Goal: Task Accomplishment & Management: Manage account settings

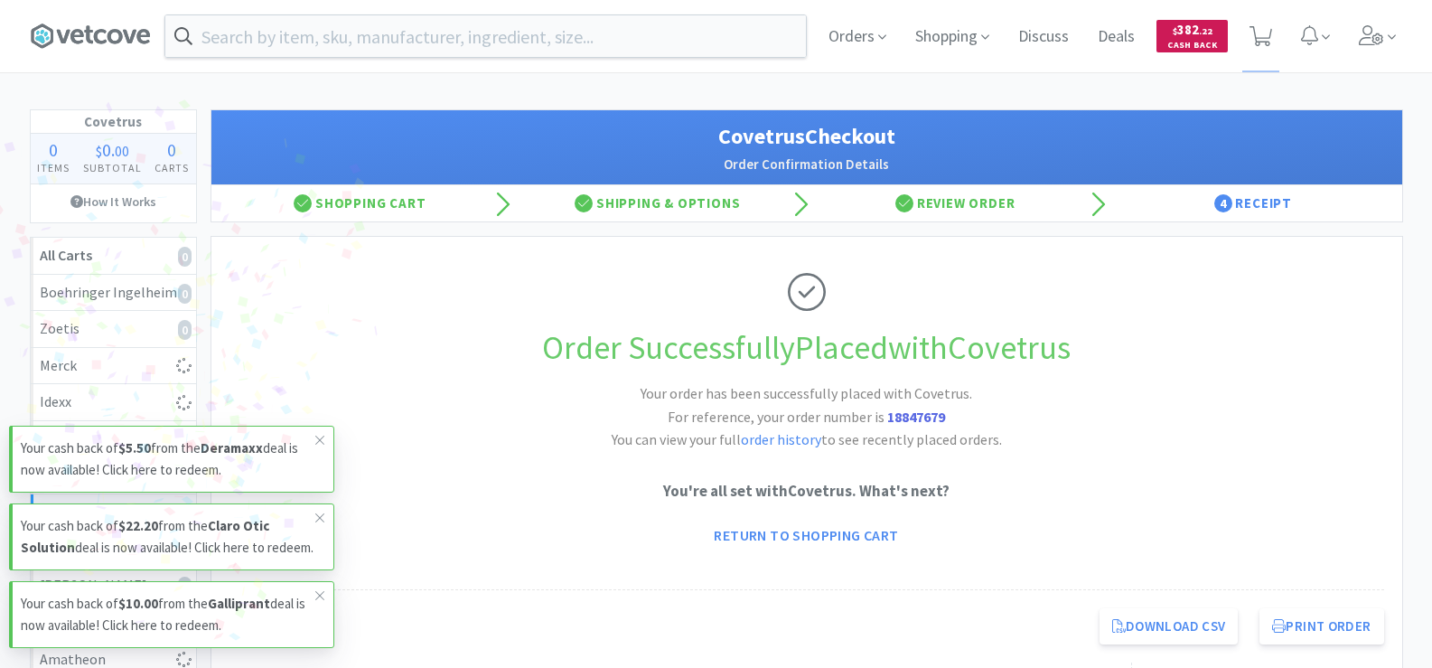
click at [1190, 43] on span "Cash Back" at bounding box center [1192, 47] width 50 height 12
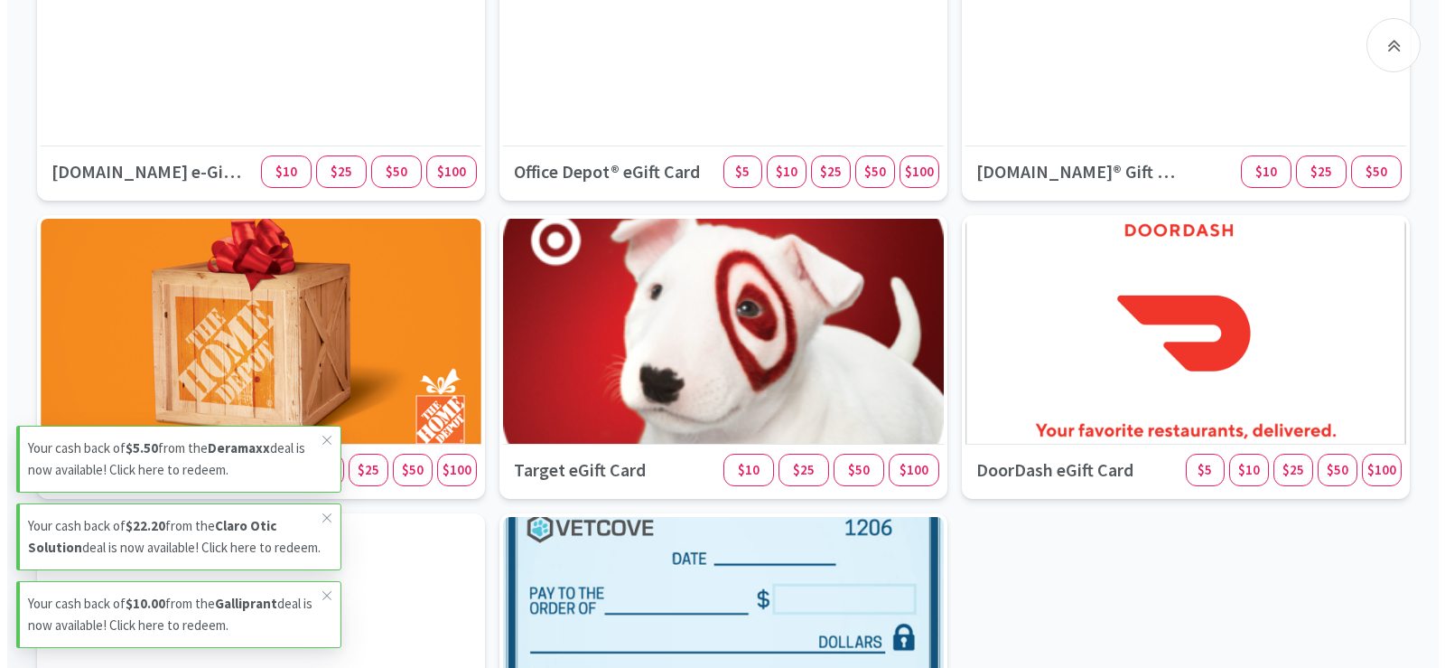
scroll to position [2077, 0]
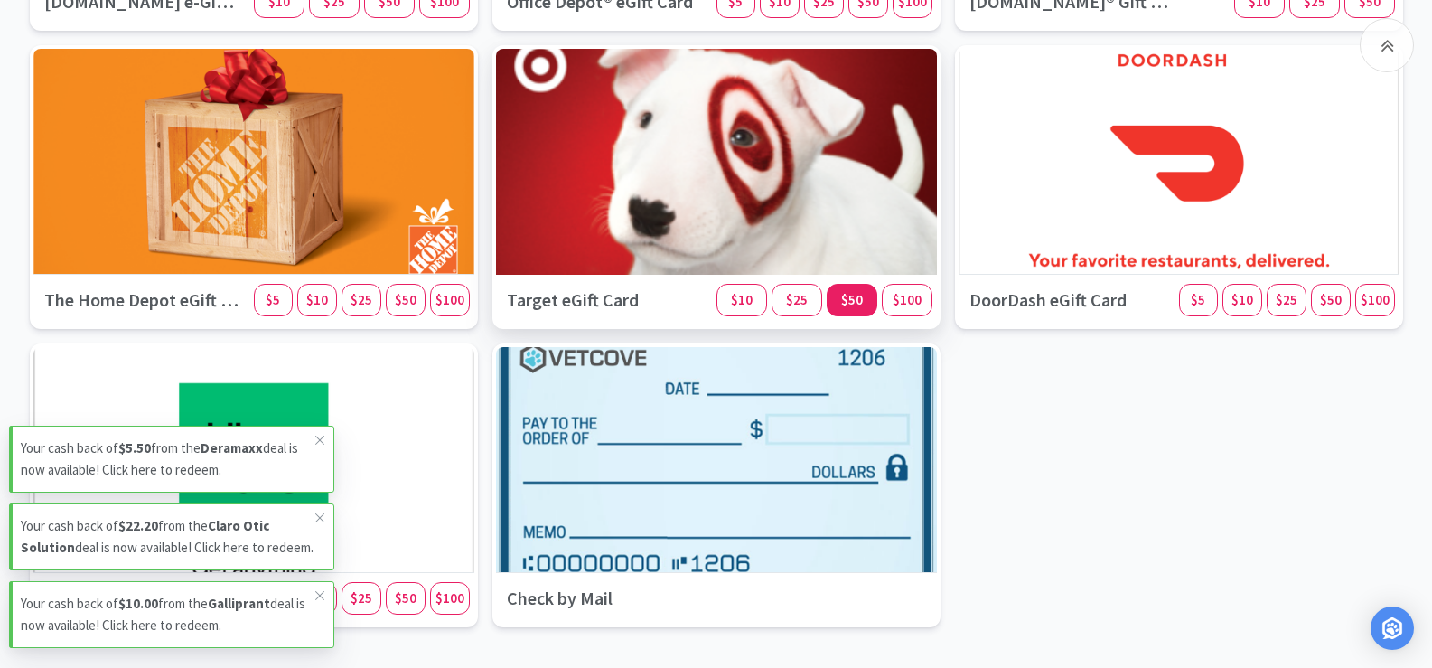
click at [851, 305] on span "$50" at bounding box center [852, 299] width 22 height 17
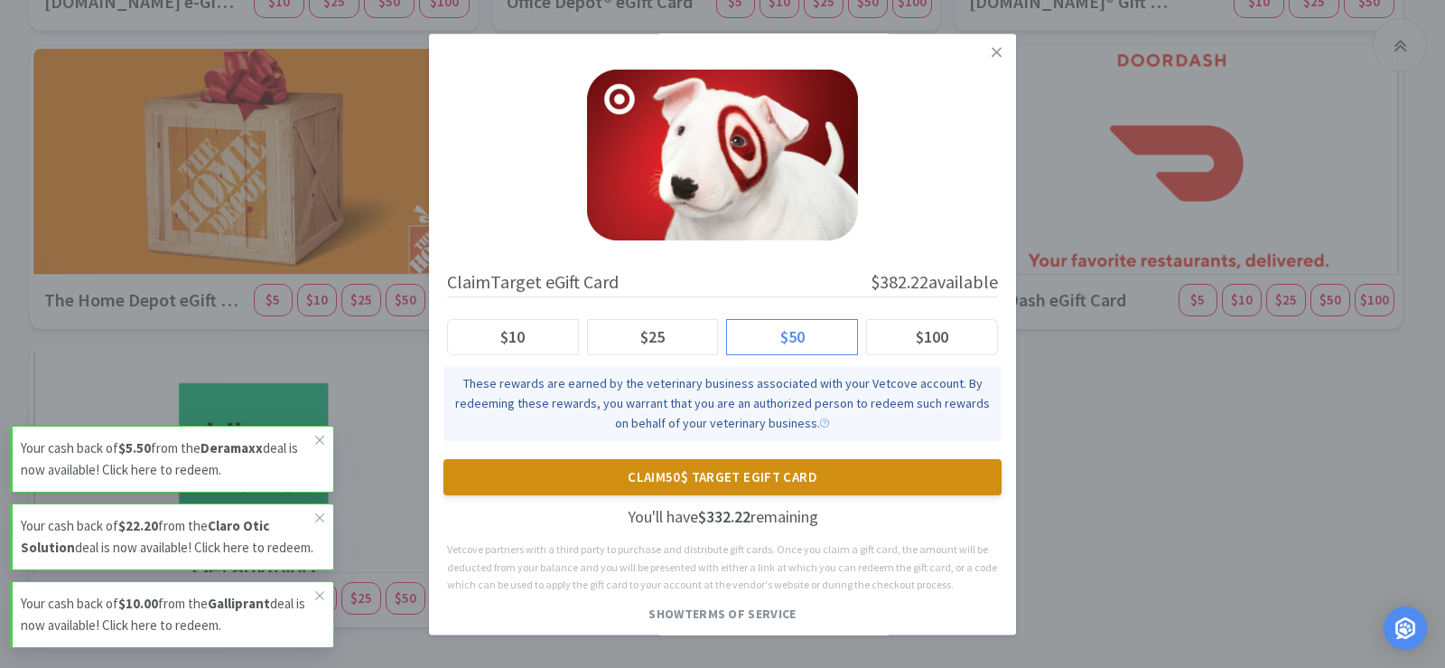
click at [788, 475] on button "Claim 50$ Target eGift Card" at bounding box center [722, 477] width 558 height 36
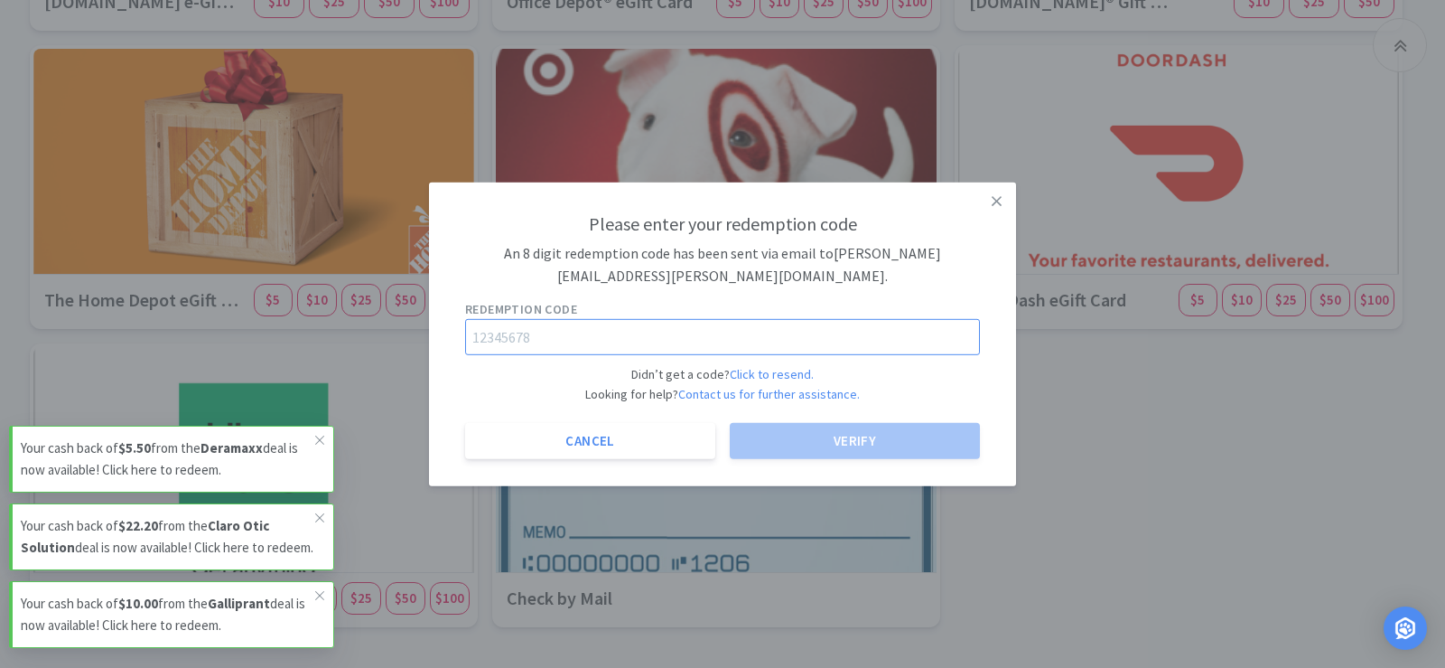
paste input "98338635"
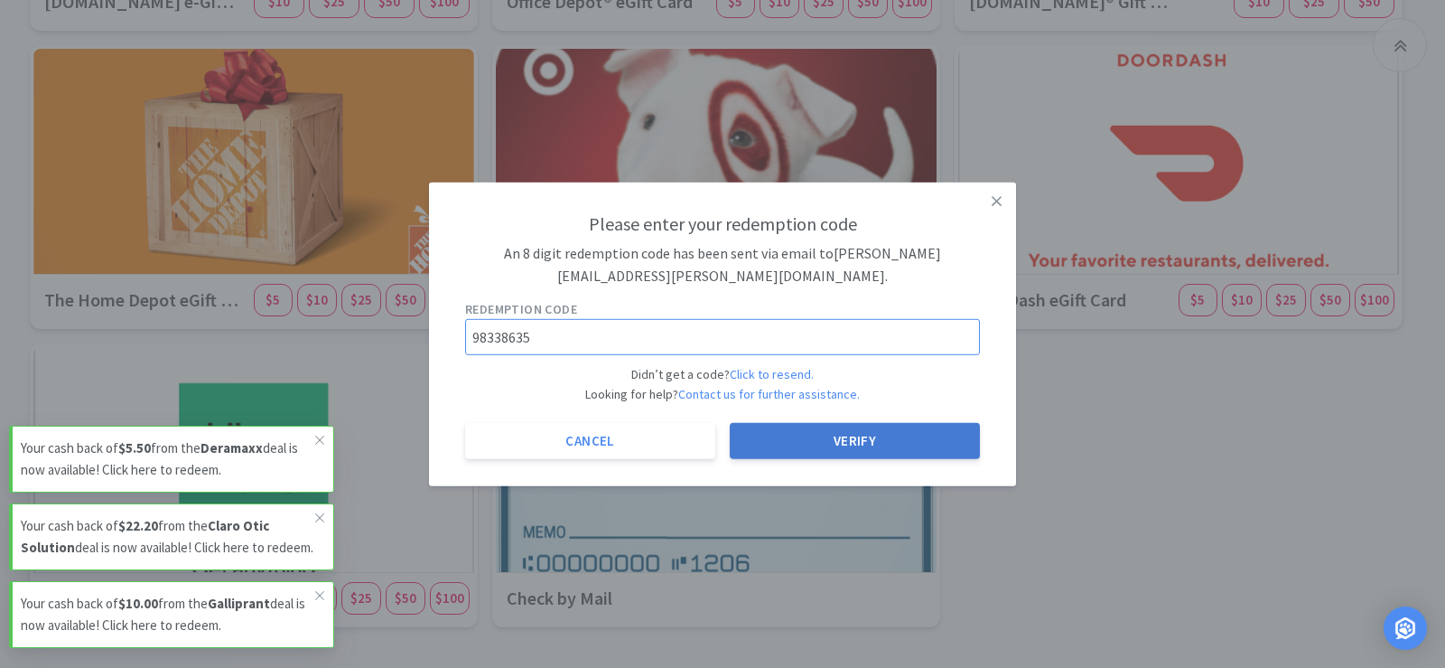
type input "98338635"
click at [868, 447] on button "Verify" at bounding box center [855, 441] width 250 height 36
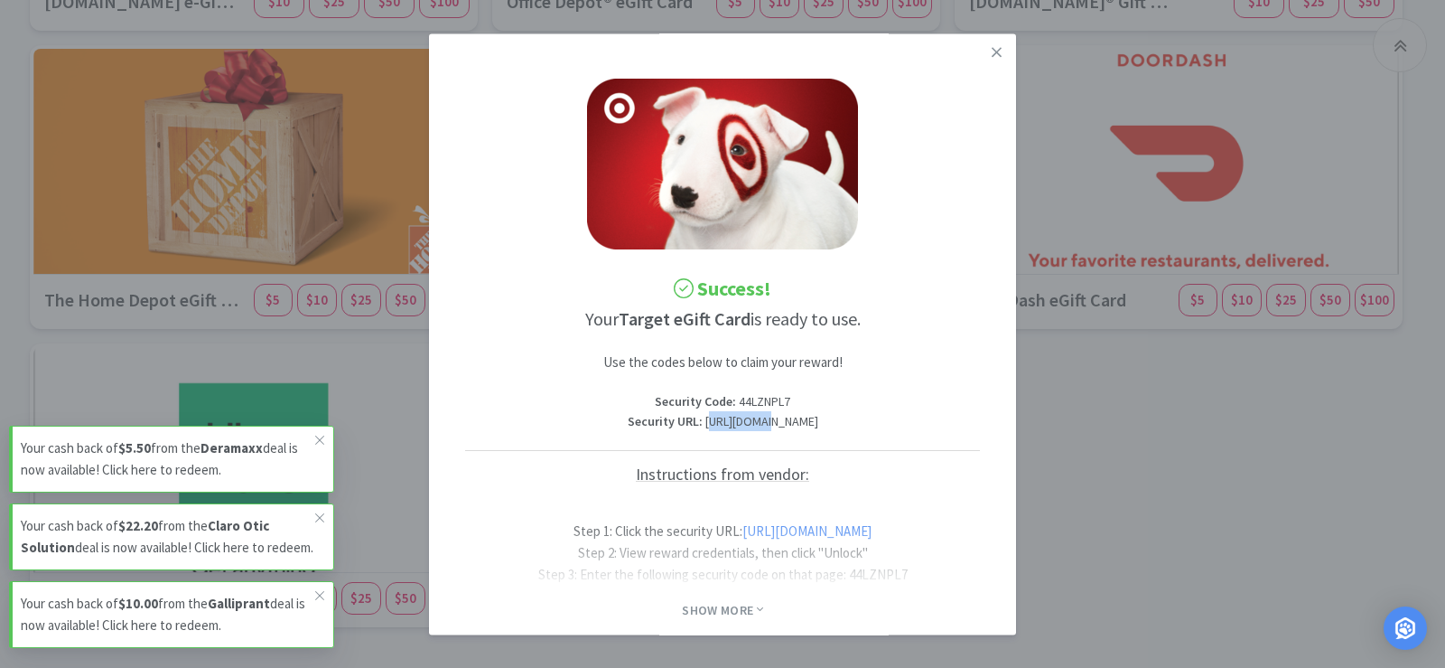
drag, startPoint x: 469, startPoint y: 442, endPoint x: 526, endPoint y: 441, distance: 56.9
click at [526, 432] on p "Security URL : [URL][DOMAIN_NAME]" at bounding box center [722, 422] width 515 height 20
click at [462, 444] on div "Success! Your Target eGift Card is ready to use. Use the codes below to claim y…" at bounding box center [722, 409] width 551 height 734
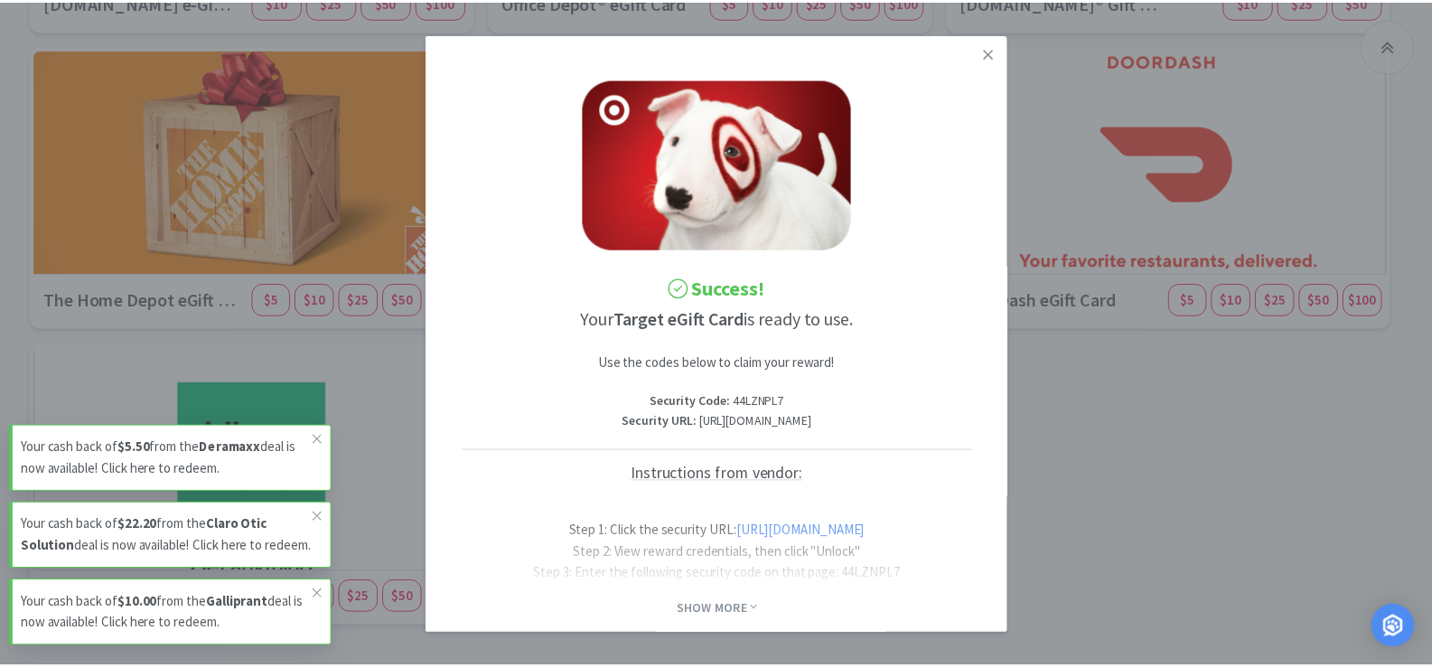
scroll to position [0, 63]
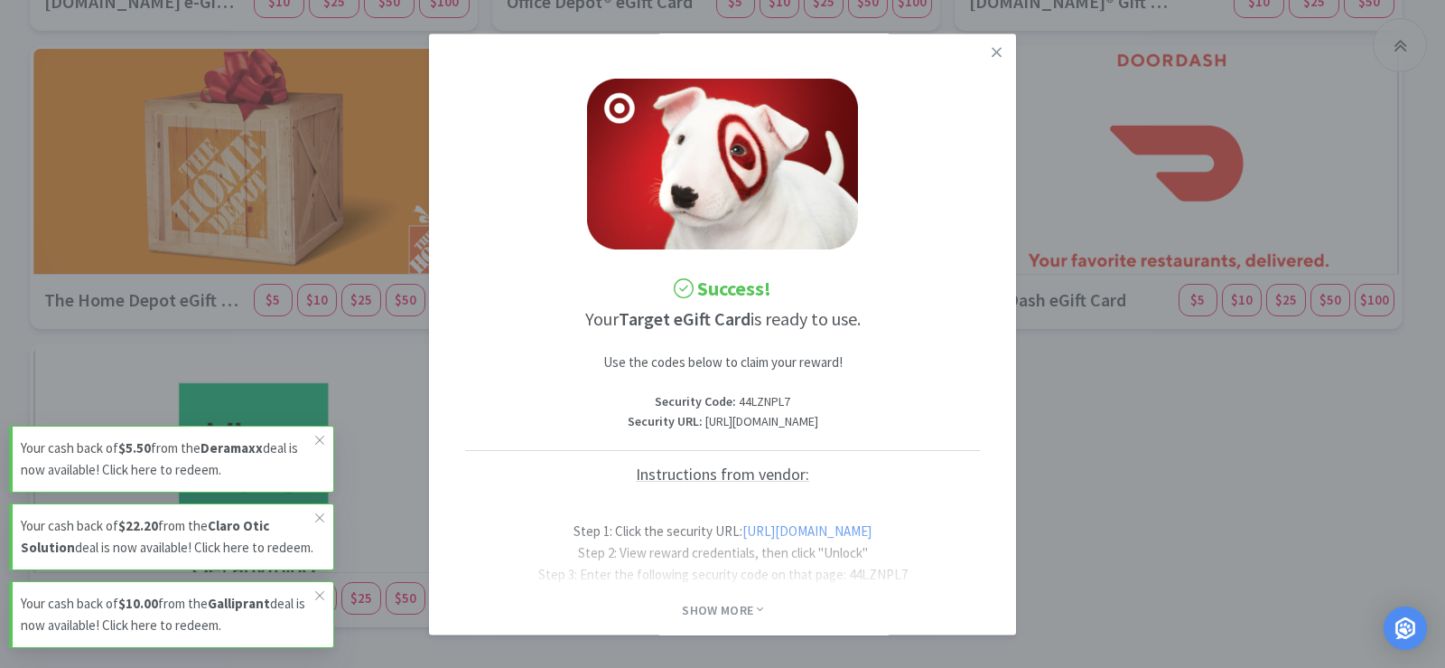
drag, startPoint x: 463, startPoint y: 443, endPoint x: 1002, endPoint y: 449, distance: 538.4
click at [998, 449] on div "Success! Your Target eGift Card is ready to use. Use the codes below to claim y…" at bounding box center [722, 409] width 551 height 734
copy p "[URL][DOMAIN_NAME]"
drag, startPoint x: 726, startPoint y: 402, endPoint x: 668, endPoint y: 401, distance: 58.7
click at [668, 401] on p "Security Code : 44LZNPL7" at bounding box center [722, 402] width 515 height 20
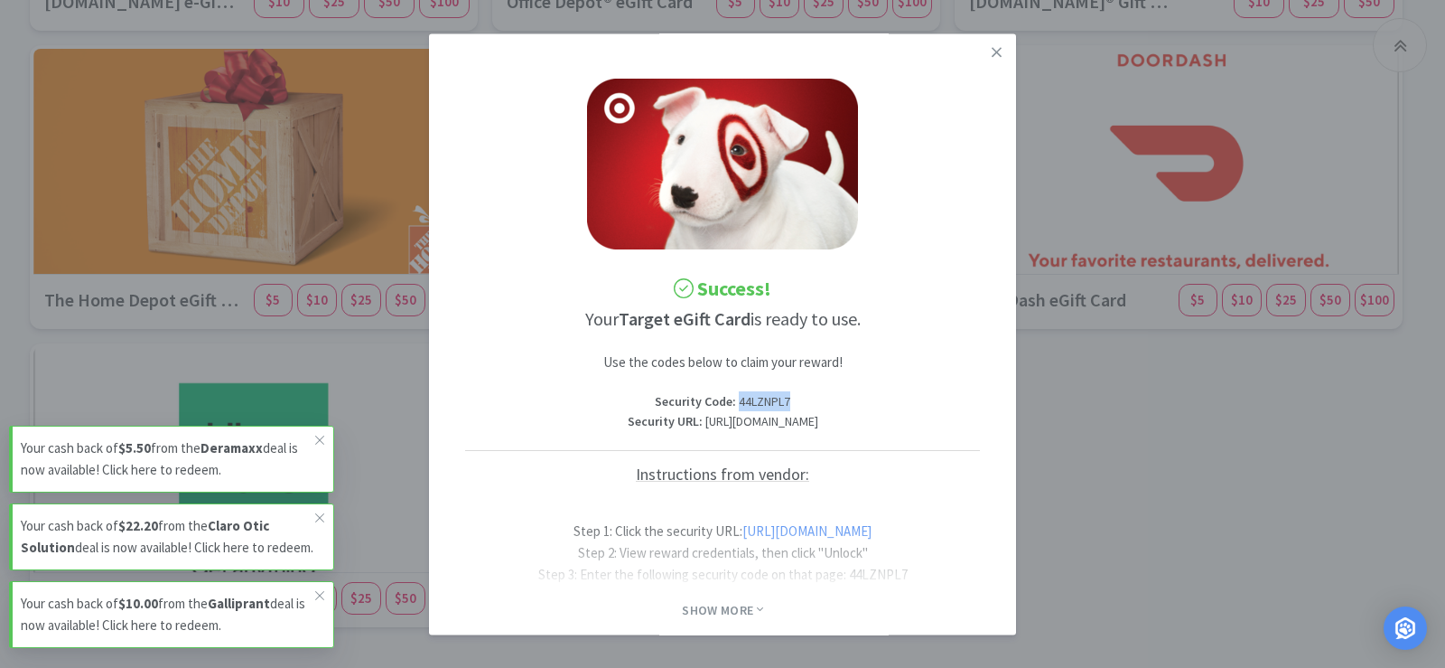
copy p "44LZNPL7"
click at [992, 51] on icon at bounding box center [997, 52] width 10 height 10
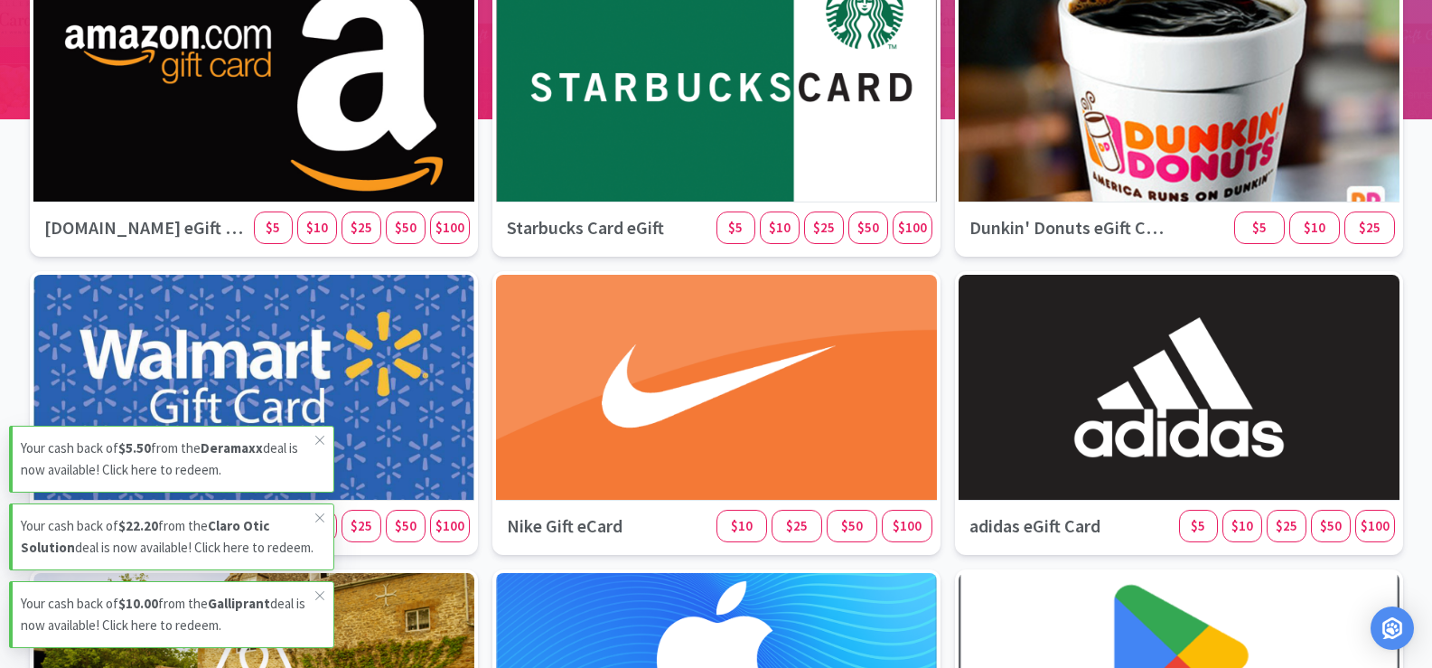
scroll to position [0, 0]
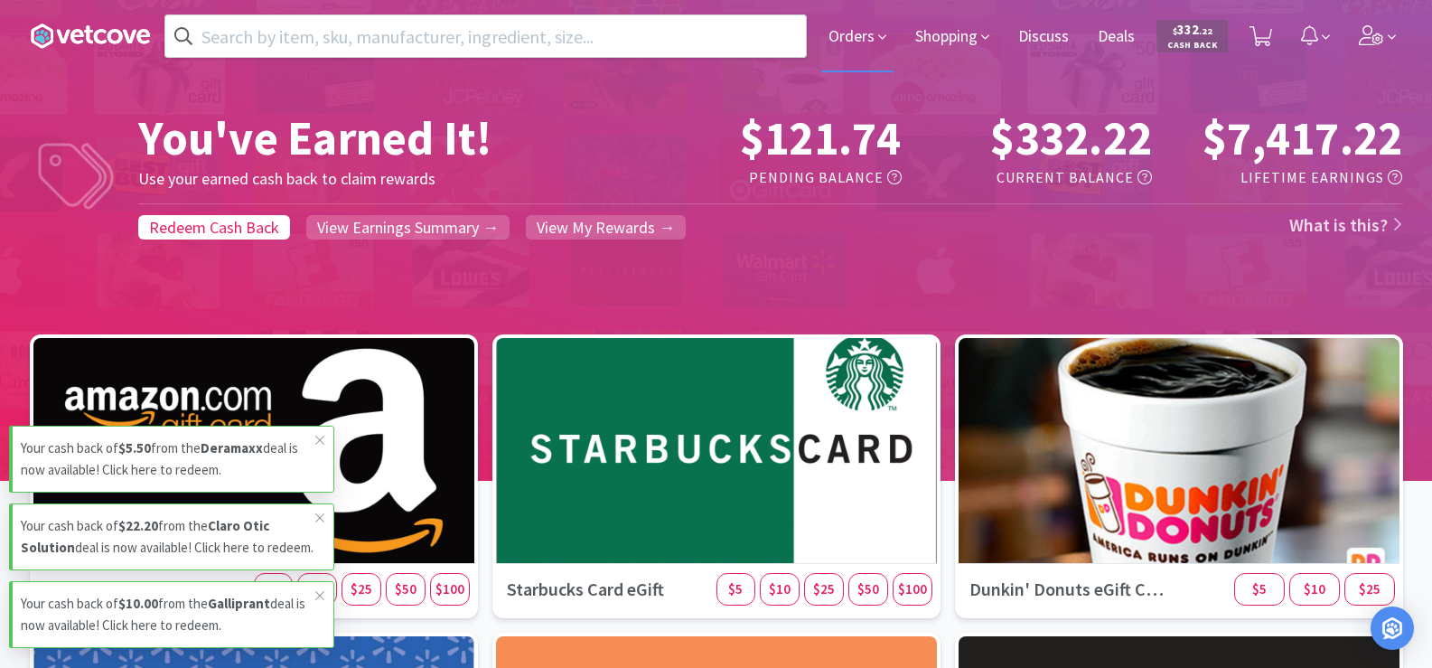
click at [845, 40] on span "Orders" at bounding box center [857, 36] width 72 height 72
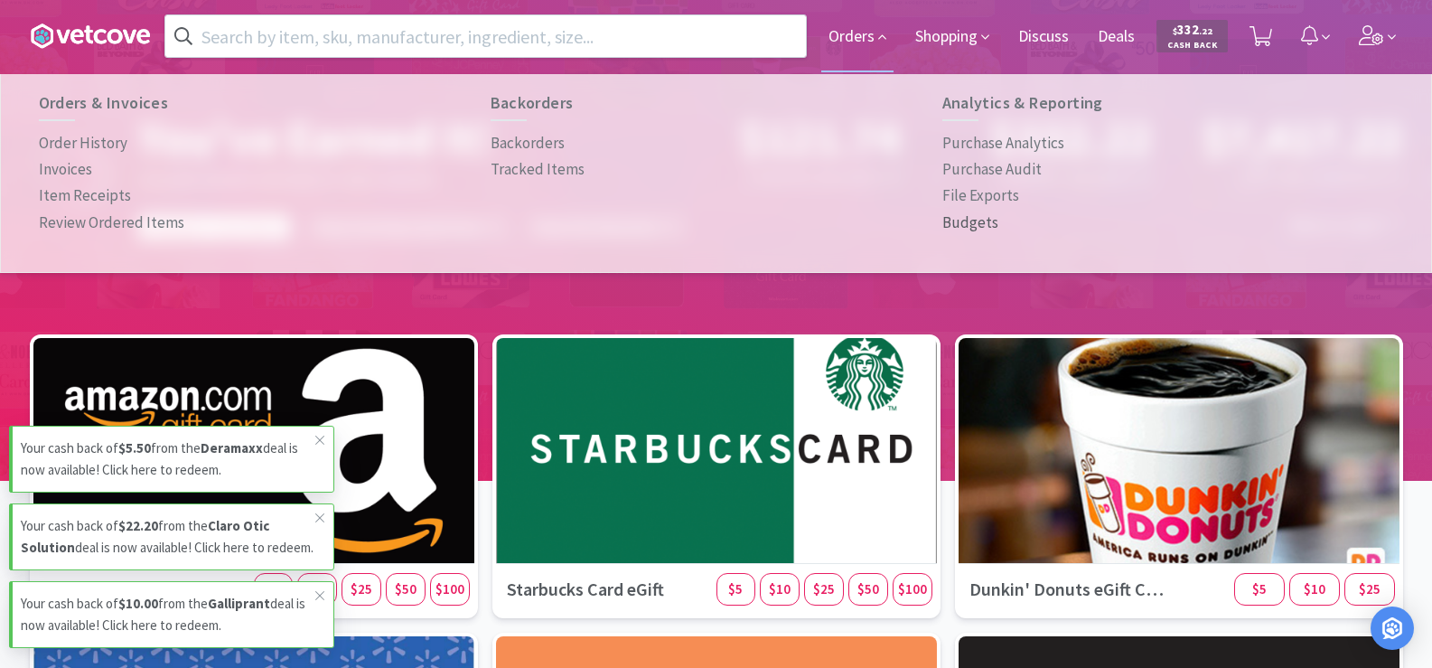
click at [981, 228] on p "Budgets" at bounding box center [970, 222] width 56 height 24
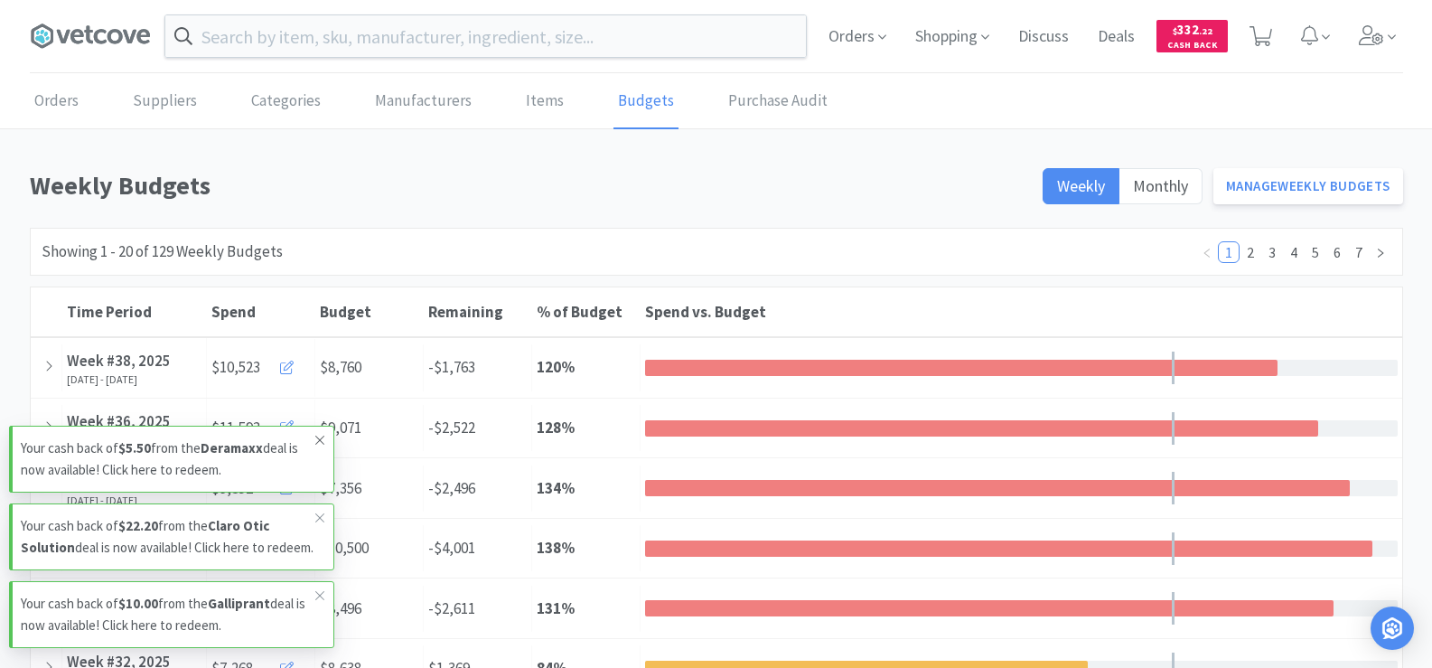
click at [319, 433] on icon at bounding box center [319, 440] width 11 height 14
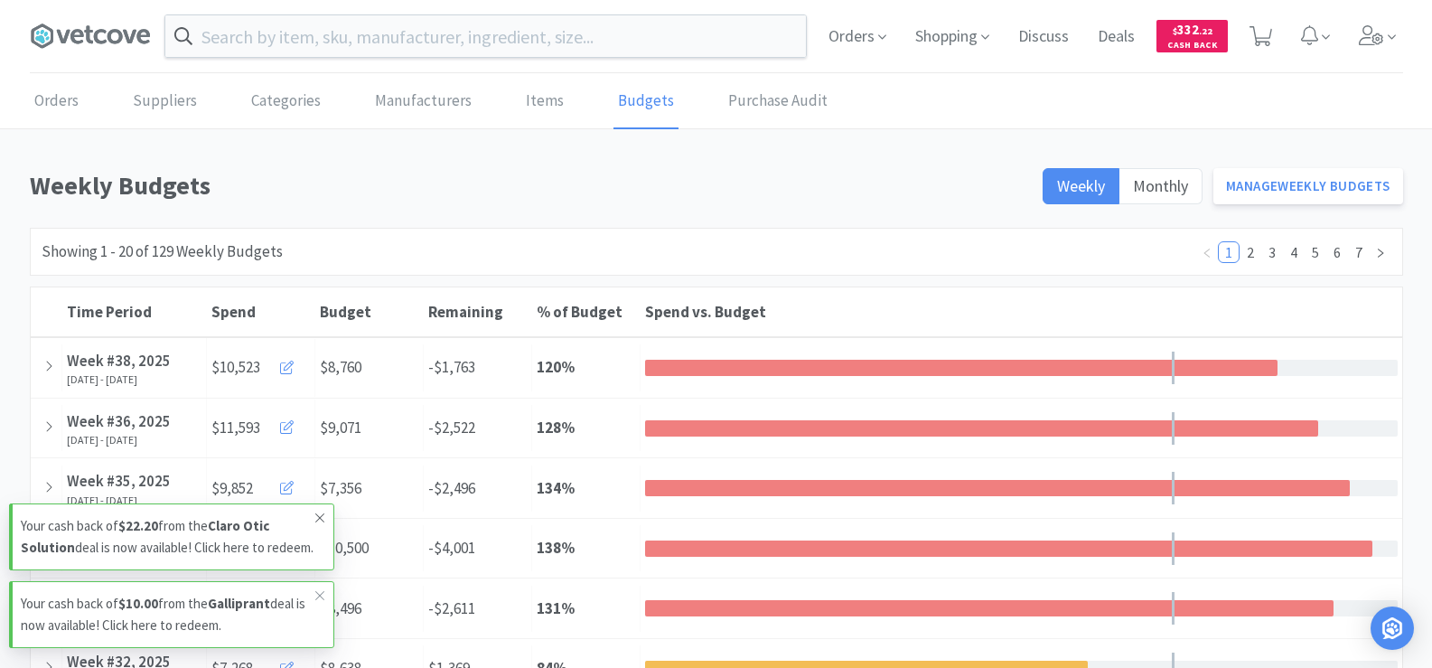
click at [322, 510] on icon at bounding box center [319, 517] width 11 height 14
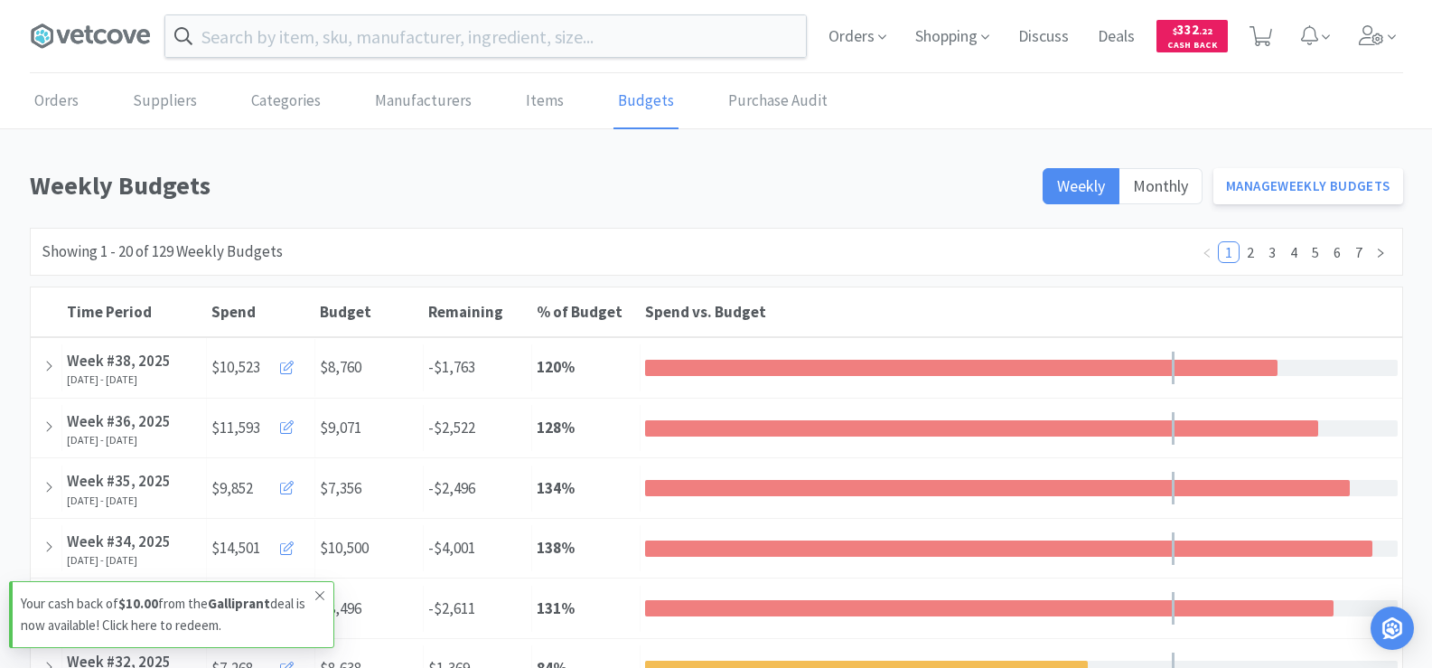
click at [314, 598] on icon at bounding box center [319, 595] width 11 height 14
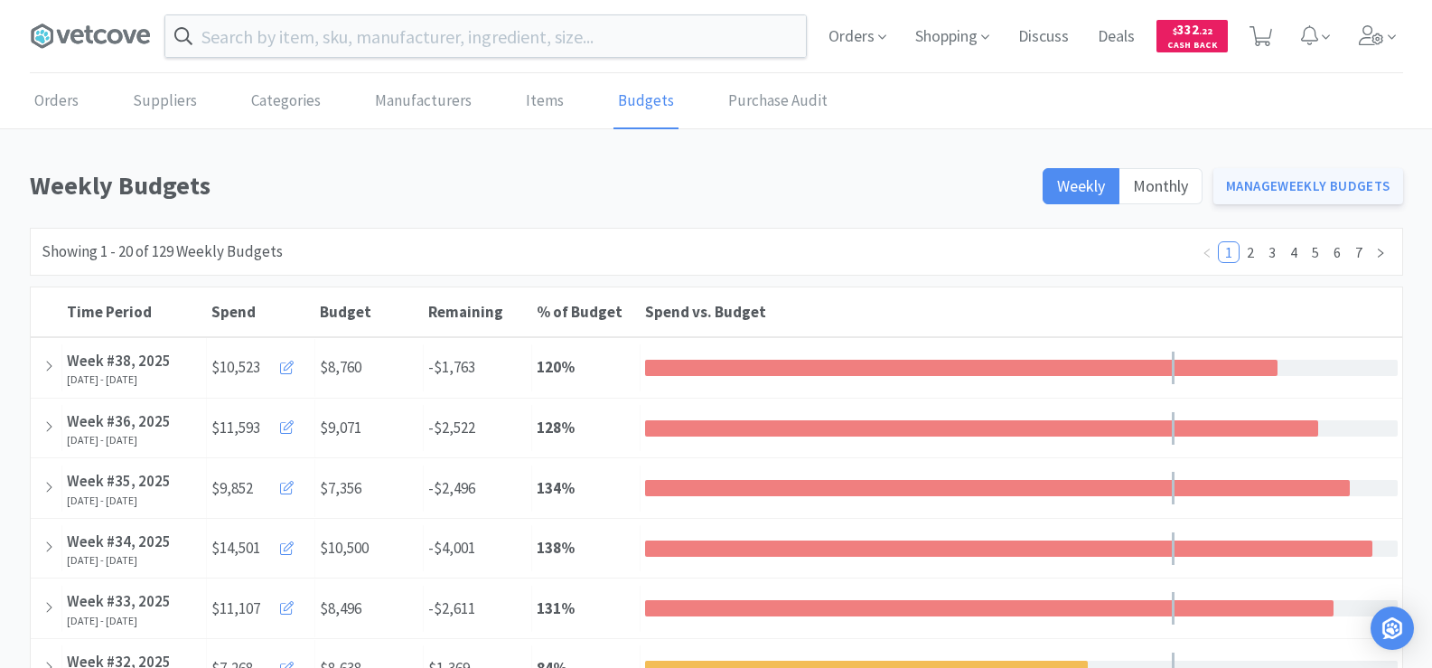
click at [1244, 189] on link "Manage Weekly Budgets" at bounding box center [1308, 186] width 190 height 36
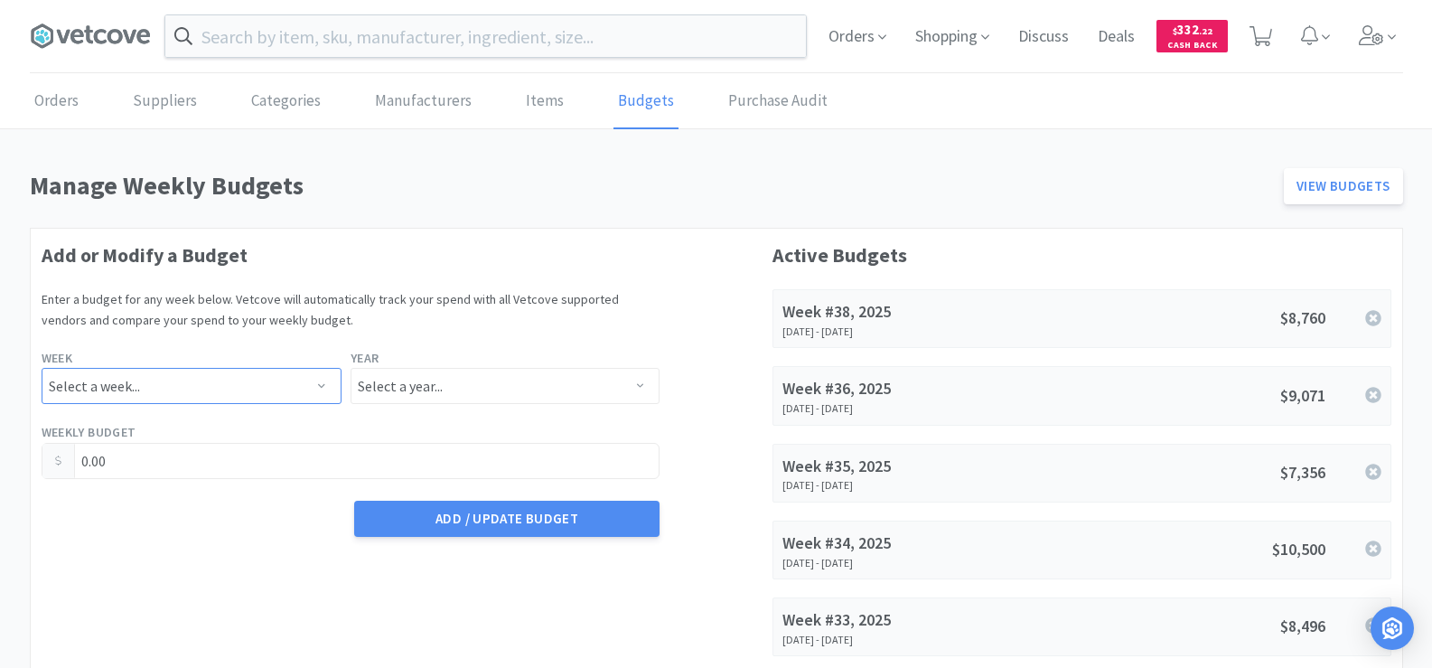
click at [185, 375] on select "Select a week... Week 1 ([DATE] - [DATE]) Week 2 ([DATE] - [DATE]) Week 3 ([DAT…" at bounding box center [192, 386] width 300 height 36
select select "39"
click at [42, 368] on select "Select a week... Week 1 ([DATE] - [DATE]) Week 2 ([DATE] - [DATE]) Week 3 ([DAT…" at bounding box center [192, 386] width 300 height 36
click at [450, 384] on select "Select a year... 2023 2024 2025 2026 2027 2028 2029 2030 2031 2032 2033 2034" at bounding box center [504, 386] width 309 height 36
select select "2025"
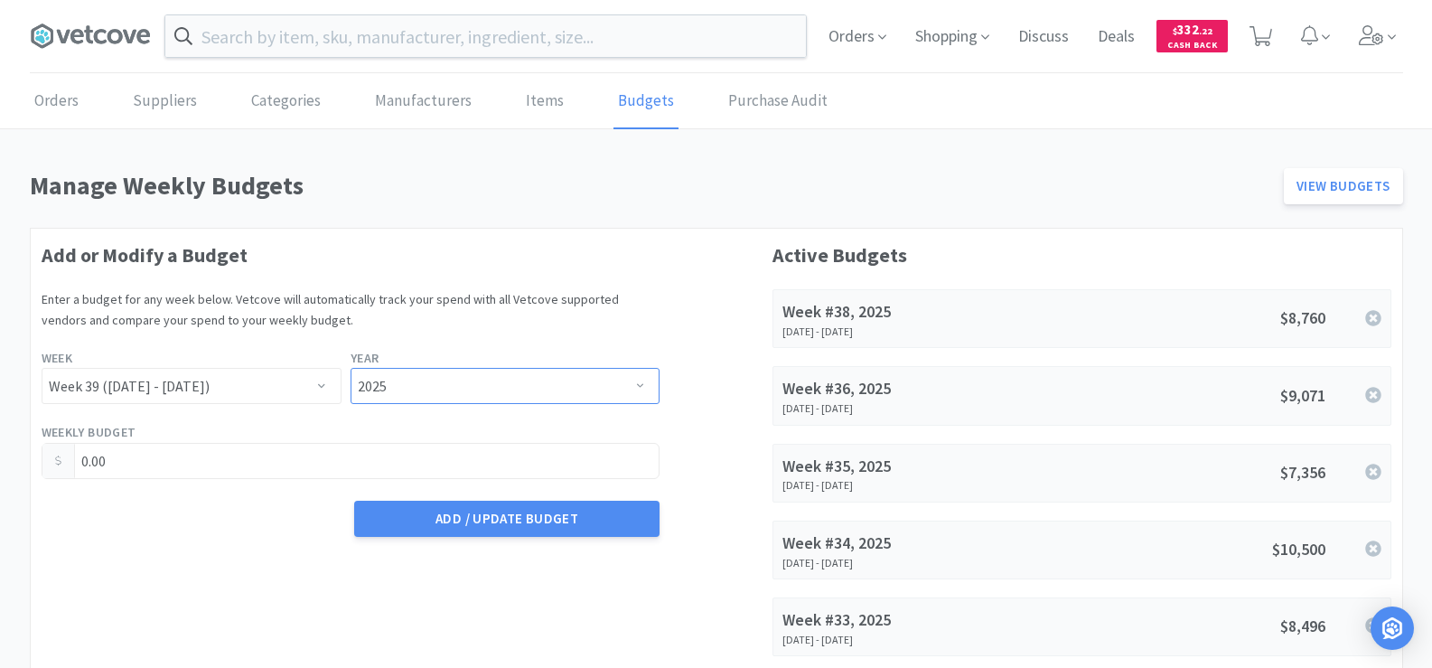
click at [350, 368] on select "Select a year... 2023 2024 2025 2026 2027 2028 2029 2030 2031 2032 2033 2034" at bounding box center [504, 386] width 309 height 36
click at [163, 457] on input "0.00" at bounding box center [350, 460] width 617 height 34
drag, startPoint x: 163, startPoint y: 457, endPoint x: 0, endPoint y: 457, distance: 163.5
type input "8,638.80"
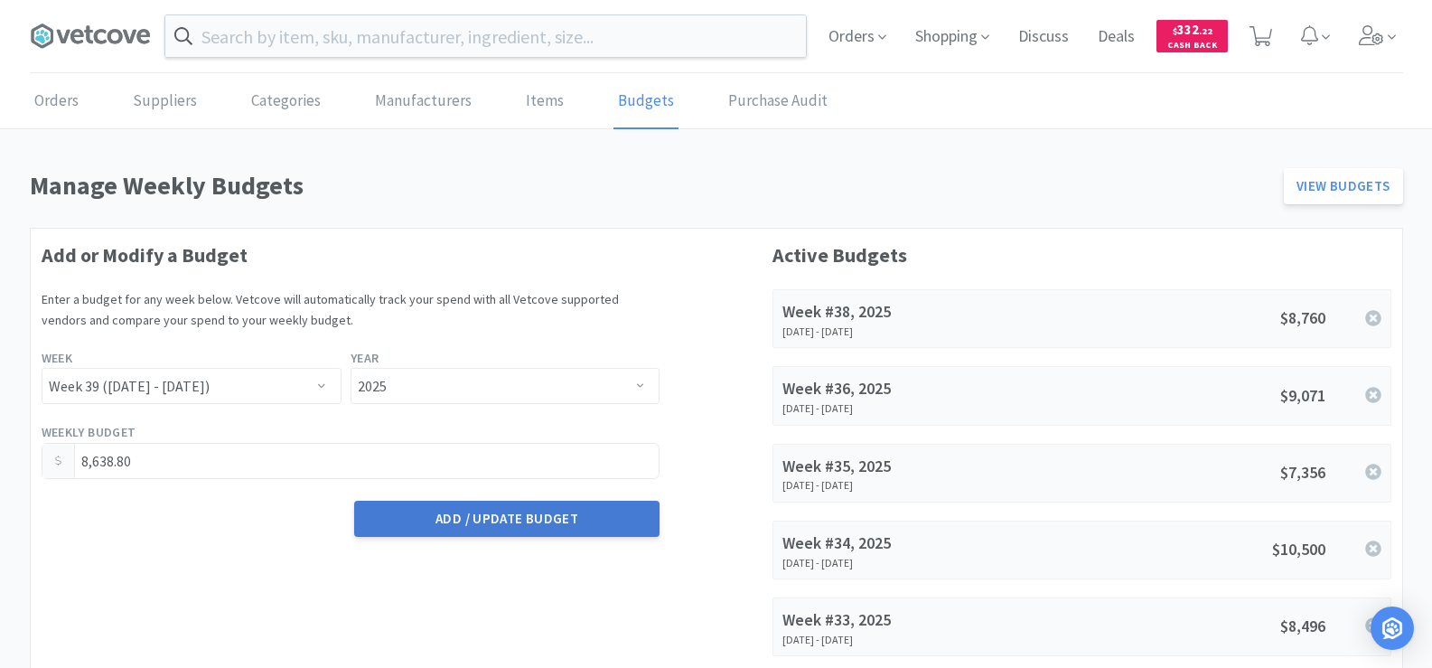
click at [481, 524] on button "Add / Update Budget" at bounding box center [506, 518] width 305 height 36
